Goal: Find specific page/section: Find specific page/section

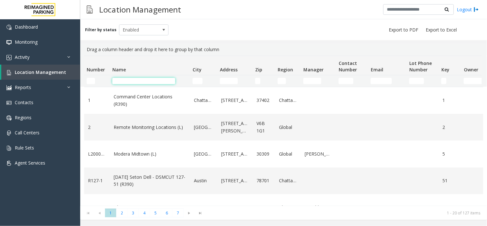
click at [144, 82] on input "Name Filter" at bounding box center [143, 81] width 63 height 6
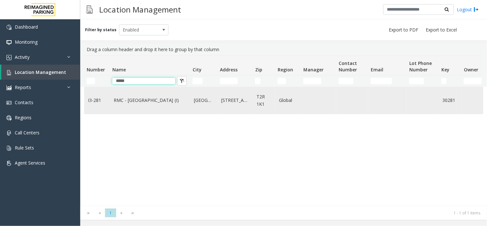
type input "*****"
click at [130, 102] on link "RMC - [GEOGRAPHIC_DATA] (I)" at bounding box center [150, 100] width 73 height 7
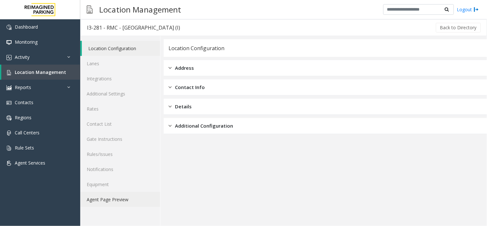
click at [107, 203] on link "Agent Page Preview" at bounding box center [120, 199] width 80 height 15
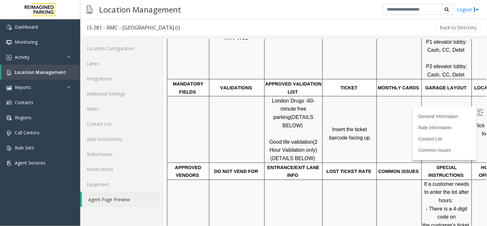
scroll to position [214, 0]
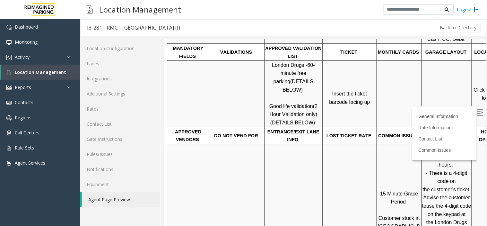
click at [478, 87] on span "Click Here for the local time" at bounding box center [493, 94] width 41 height 14
click at [94, 60] on link "Lanes" at bounding box center [120, 63] width 80 height 15
